Goal: Information Seeking & Learning: Learn about a topic

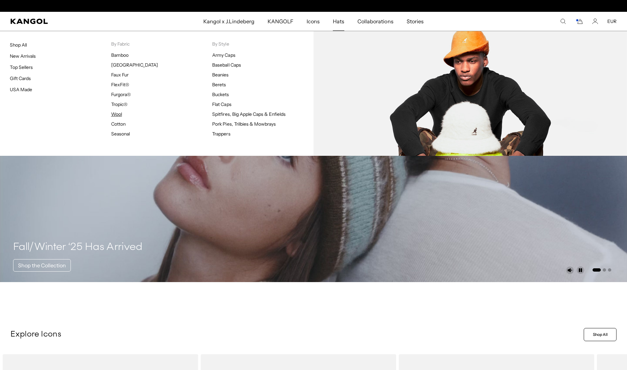
scroll to position [0, 135]
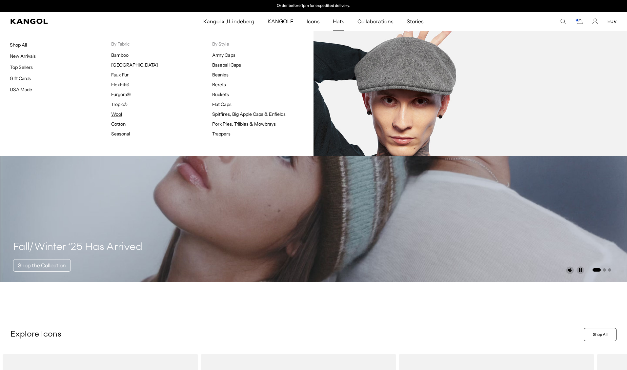
click at [119, 112] on link "Wool" at bounding box center [116, 114] width 11 height 6
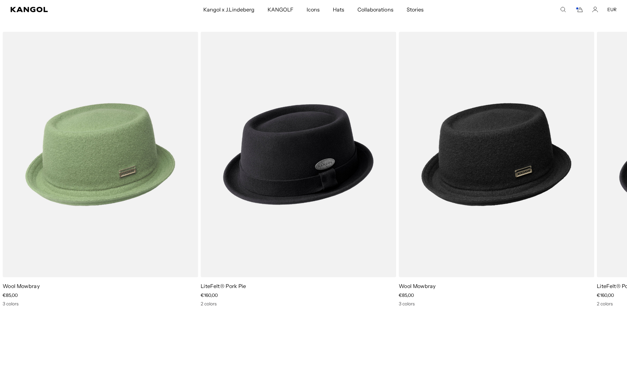
scroll to position [0, 135]
click at [89, 171] on img "1 of 2" at bounding box center [100, 154] width 195 height 245
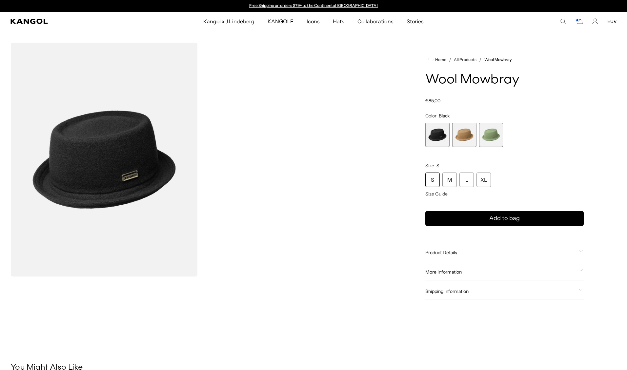
click at [438, 194] on span "Size Guide" at bounding box center [436, 194] width 22 height 6
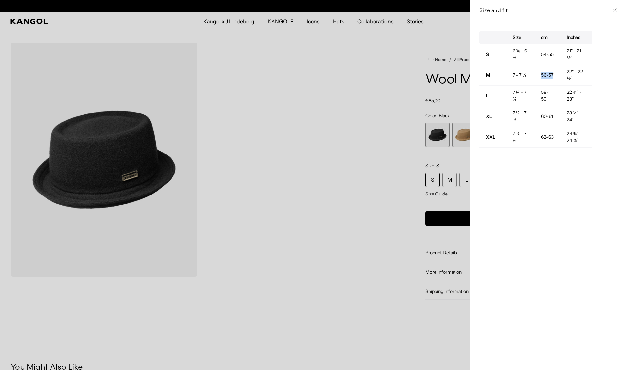
scroll to position [0, 135]
drag, startPoint x: 540, startPoint y: 71, endPoint x: 549, endPoint y: 78, distance: 11.9
click at [549, 78] on td "56-57" at bounding box center [547, 75] width 26 height 21
drag, startPoint x: 549, startPoint y: 80, endPoint x: 552, endPoint y: 85, distance: 5.7
click at [549, 81] on td "56-57" at bounding box center [547, 75] width 26 height 21
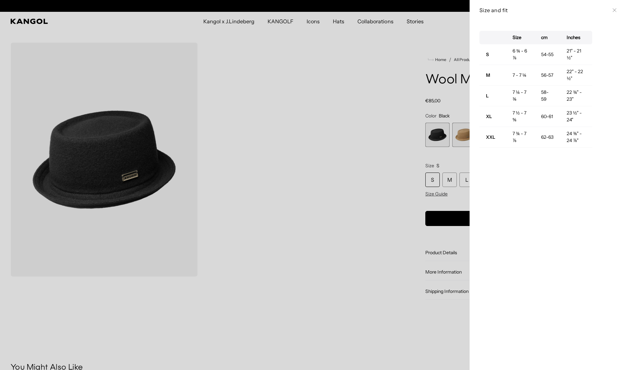
scroll to position [0, 0]
click at [323, 116] on div at bounding box center [313, 185] width 627 height 370
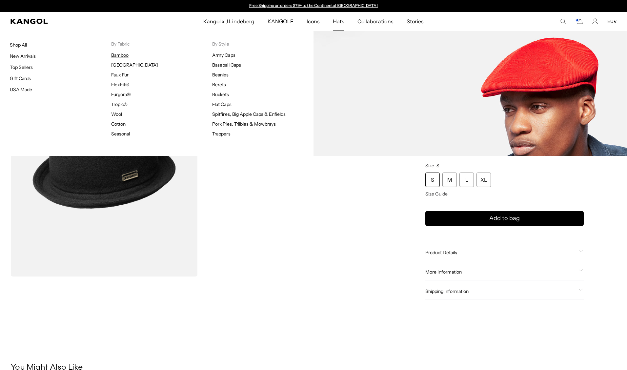
click at [125, 55] on link "Bamboo" at bounding box center [119, 55] width 17 height 6
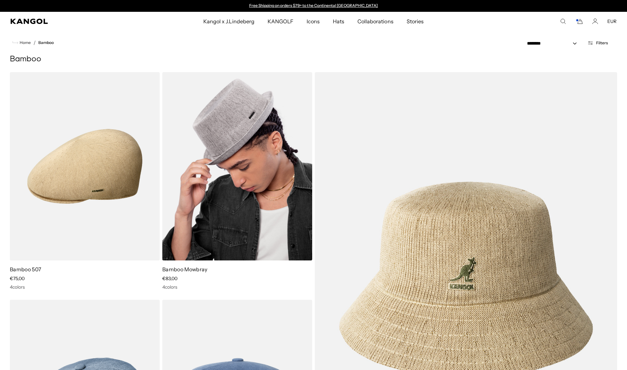
click at [235, 168] on img at bounding box center [237, 166] width 150 height 188
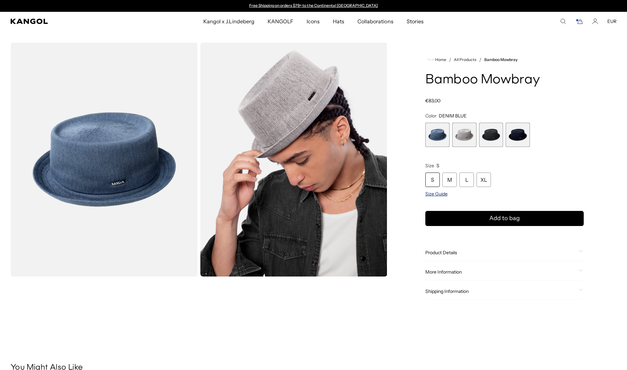
click at [442, 195] on span "Size Guide" at bounding box center [436, 194] width 22 height 6
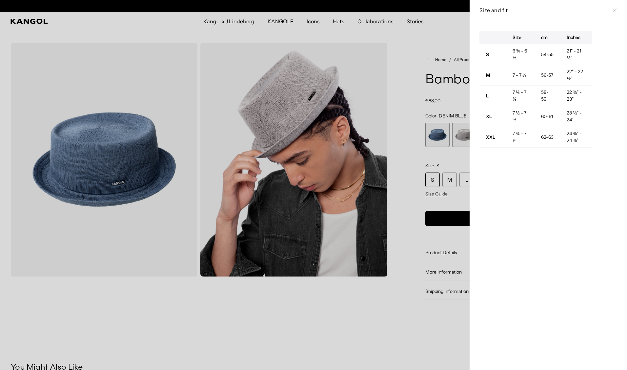
scroll to position [0, 135]
click at [272, 197] on div at bounding box center [313, 185] width 627 height 370
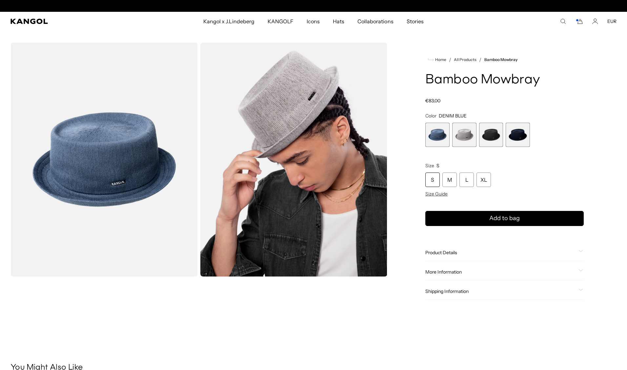
scroll to position [0, 0]
